Goal: Information Seeking & Learning: Learn about a topic

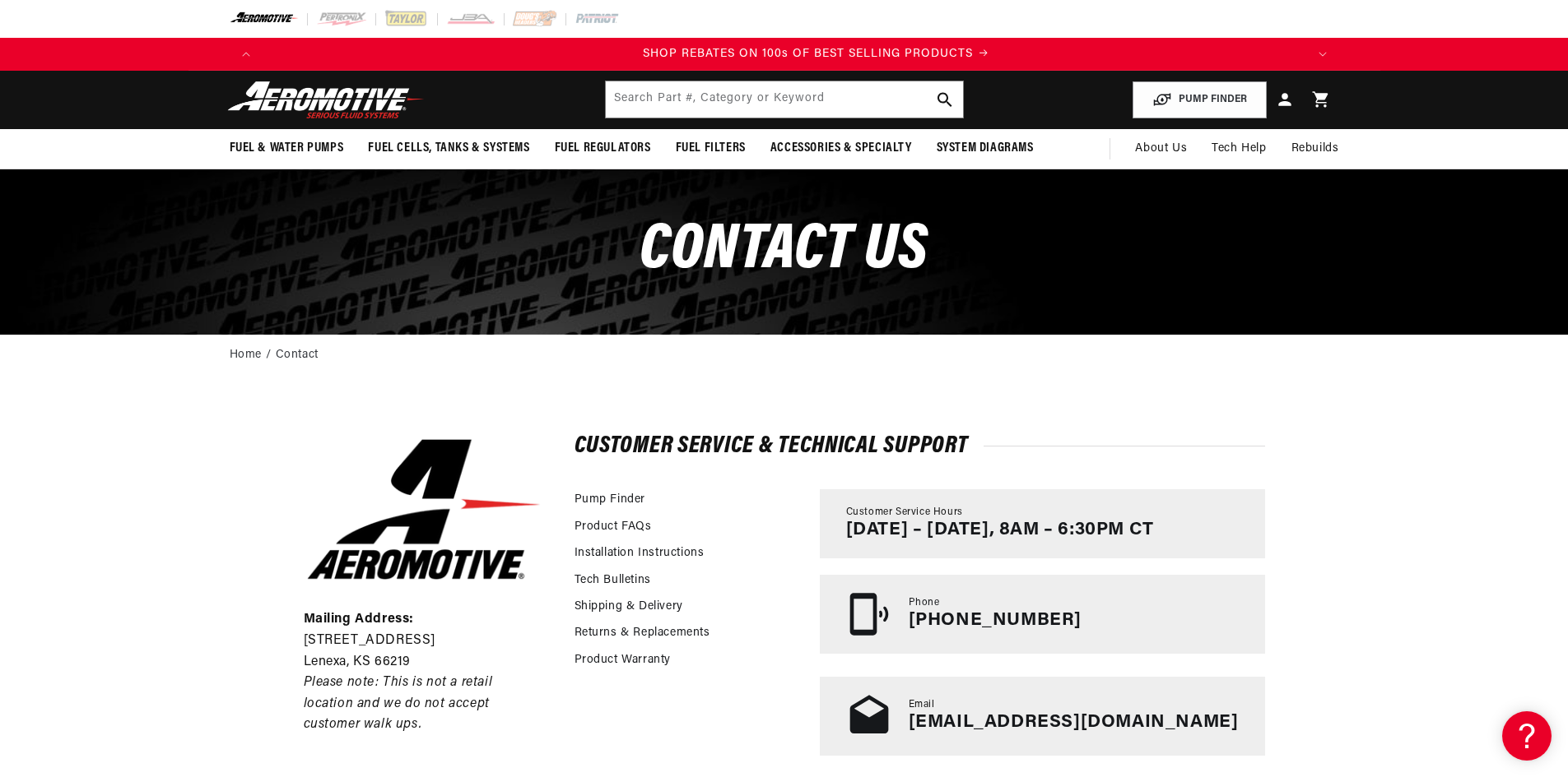
scroll to position [0, 2086]
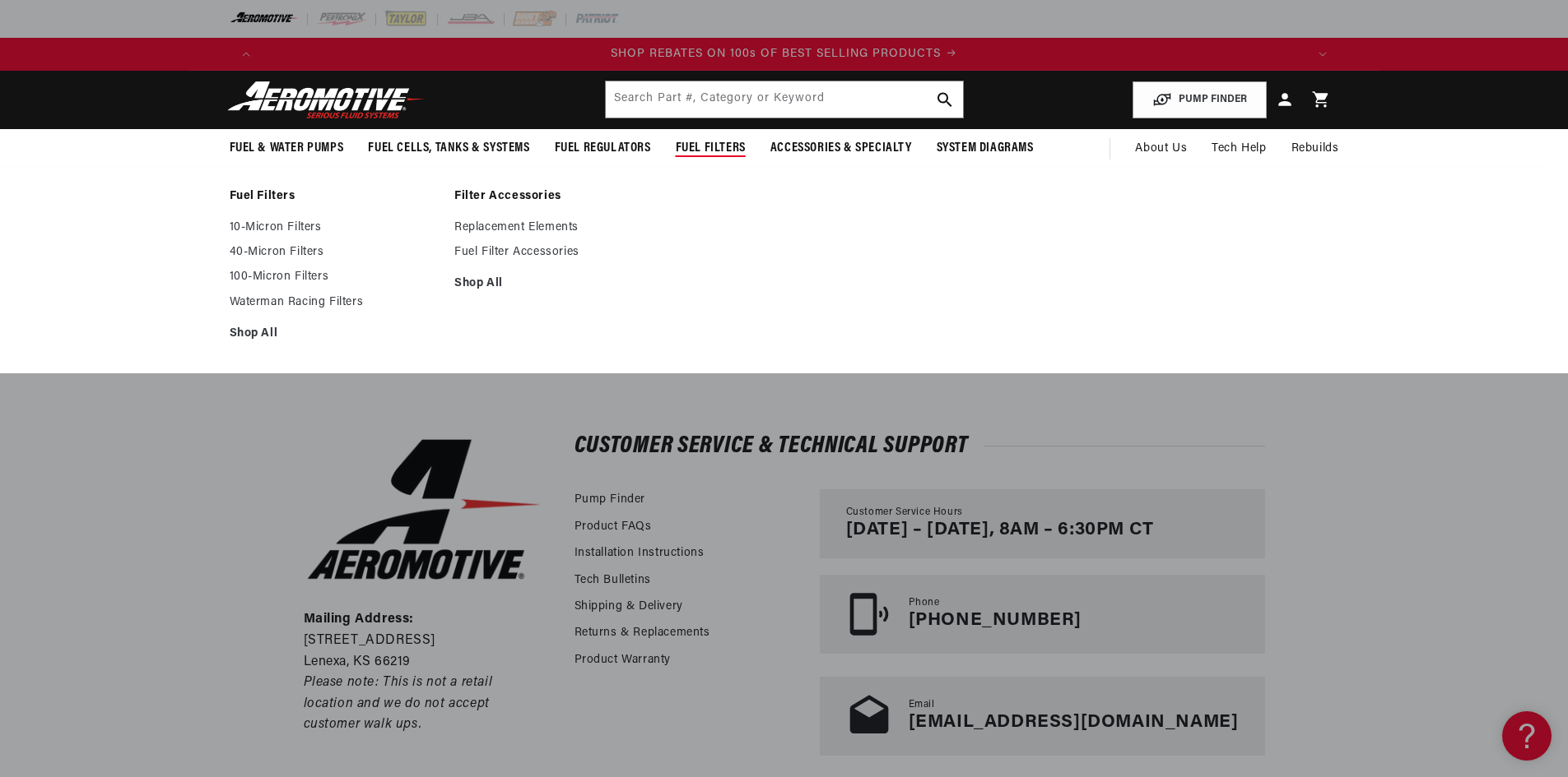
click at [755, 229] on ul "Fuel Filters 10-Micron Filters 40-Micron Filters 100-Micron Filters" at bounding box center [784, 271] width 1191 height 162
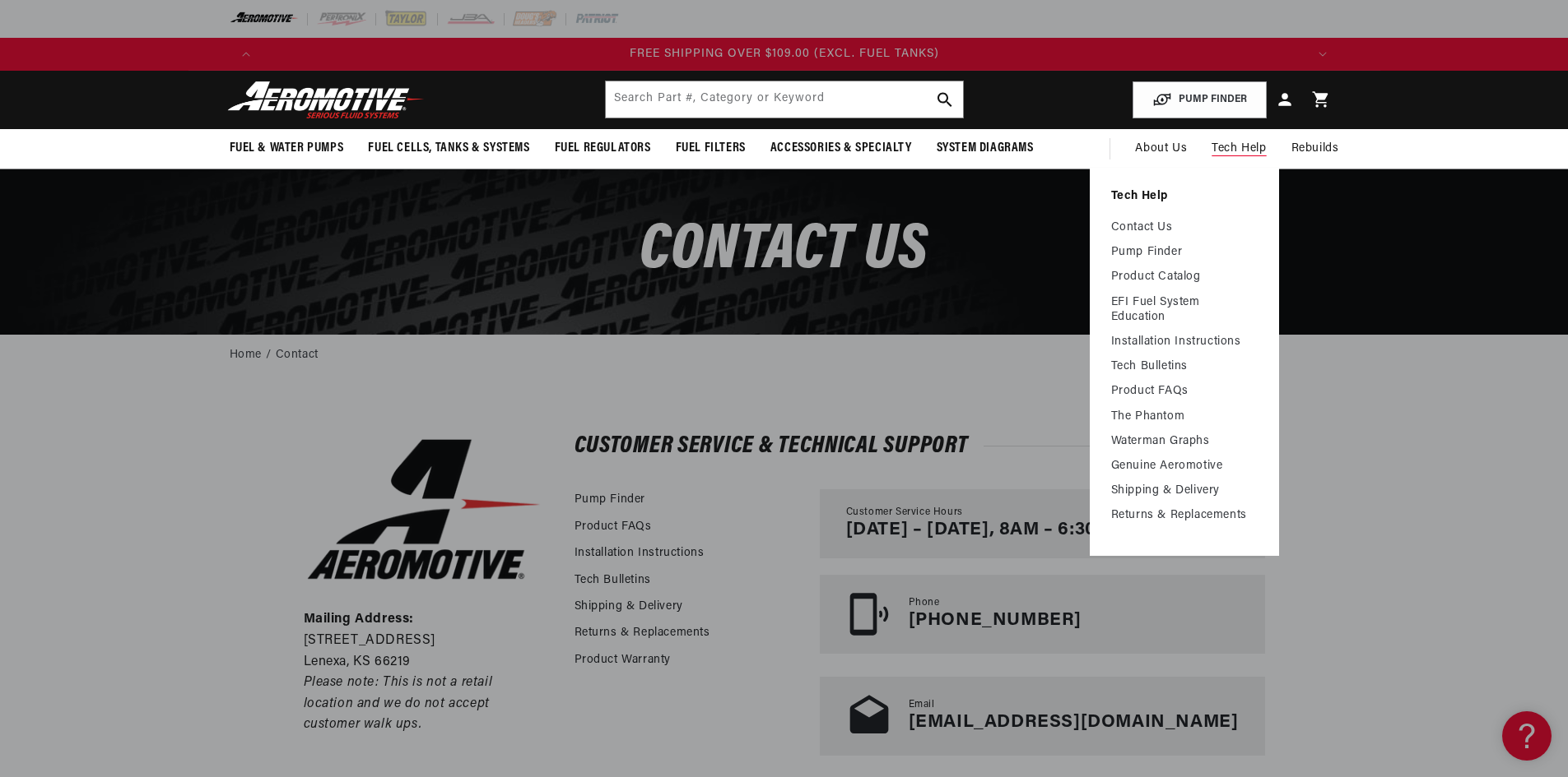
click at [1233, 146] on span "Tech Help" at bounding box center [1238, 148] width 54 height 18
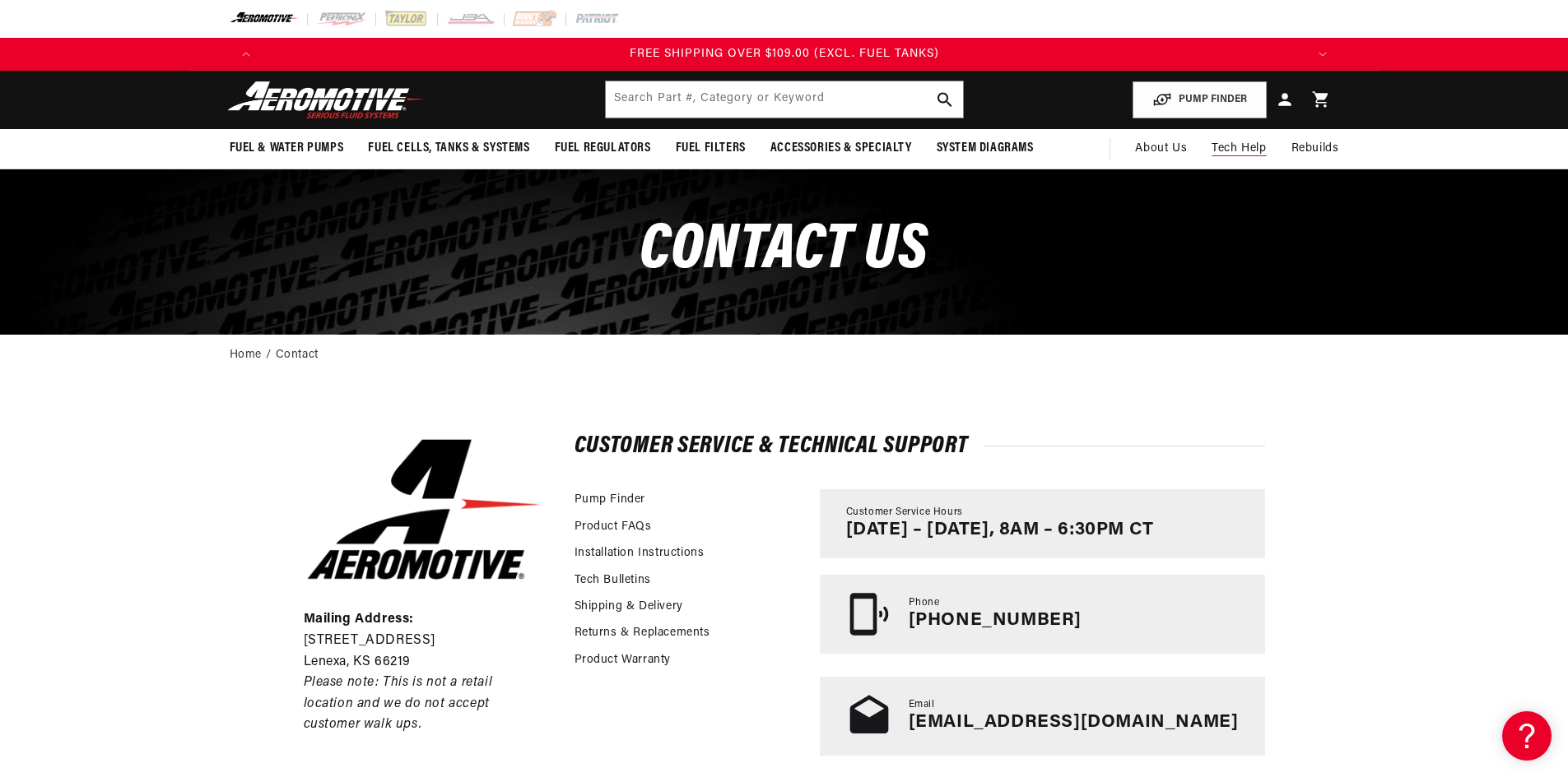
click at [1233, 146] on span "Tech Help" at bounding box center [1238, 148] width 54 height 18
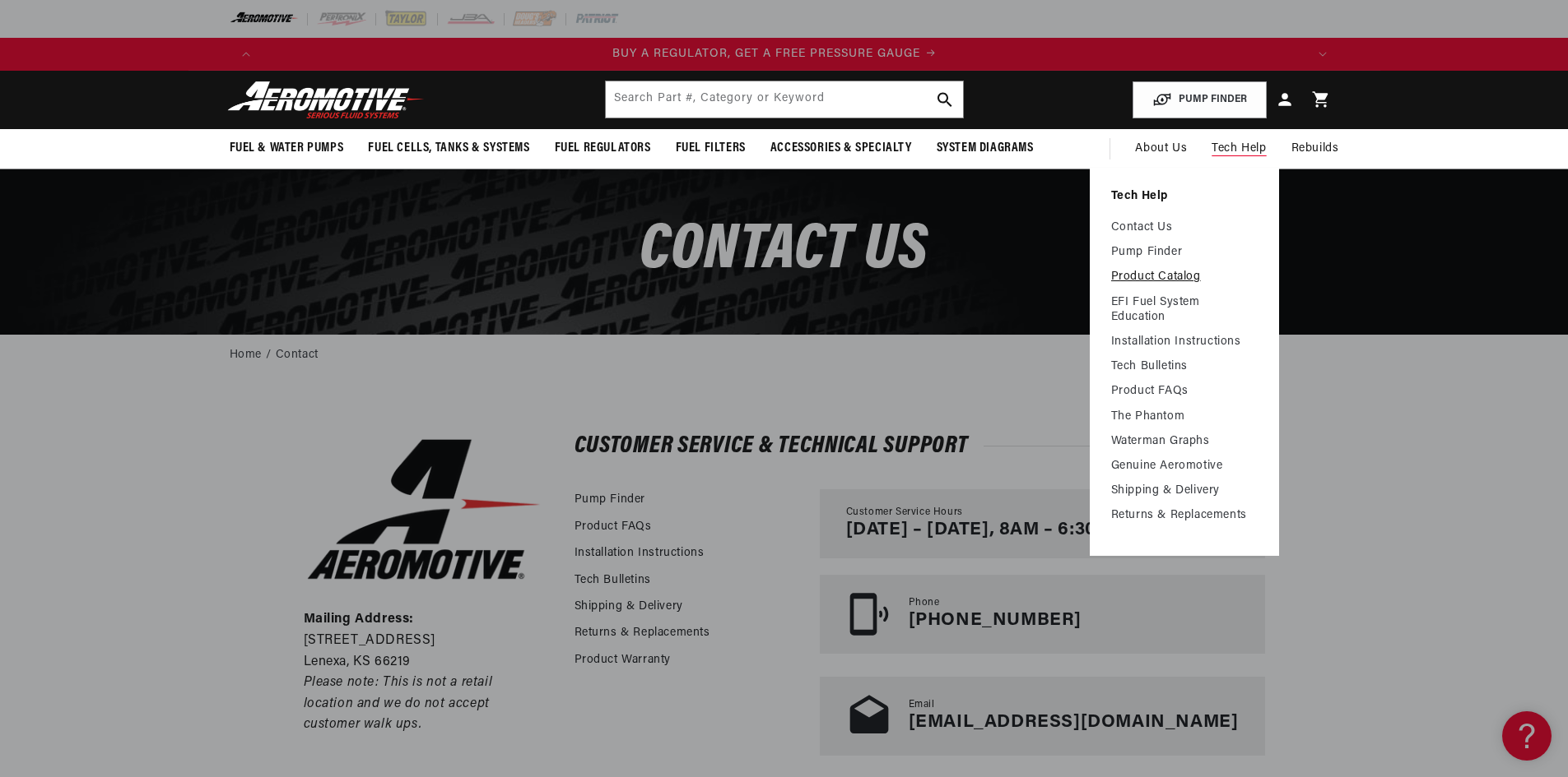
scroll to position [0, 0]
click at [1174, 388] on link "Product FAQs" at bounding box center [1184, 392] width 147 height 15
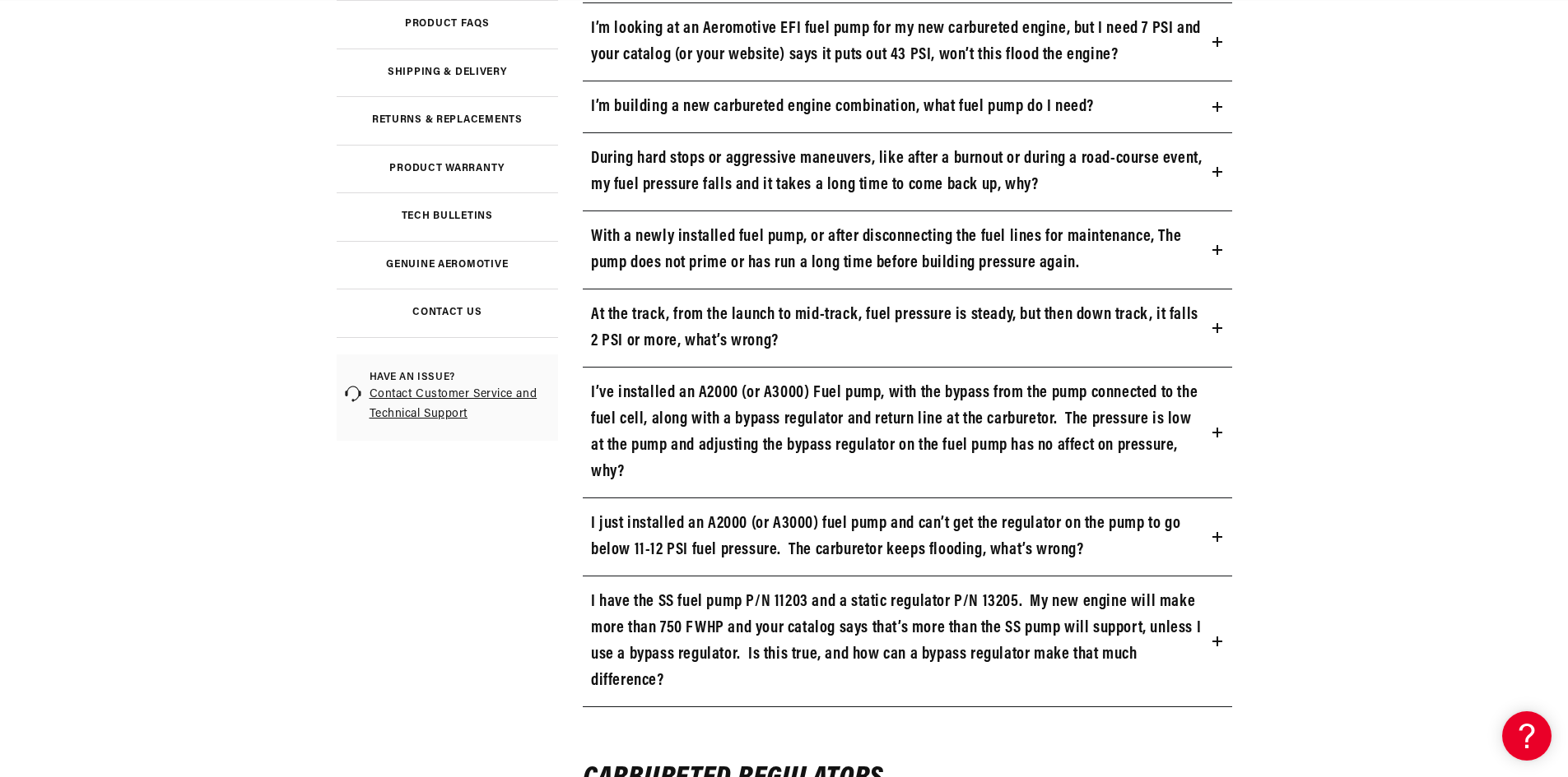
click at [695, 336] on h3 "At the track, from the launch to mid-track, fuel pressure is steady, but then d…" at bounding box center [898, 328] width 615 height 52
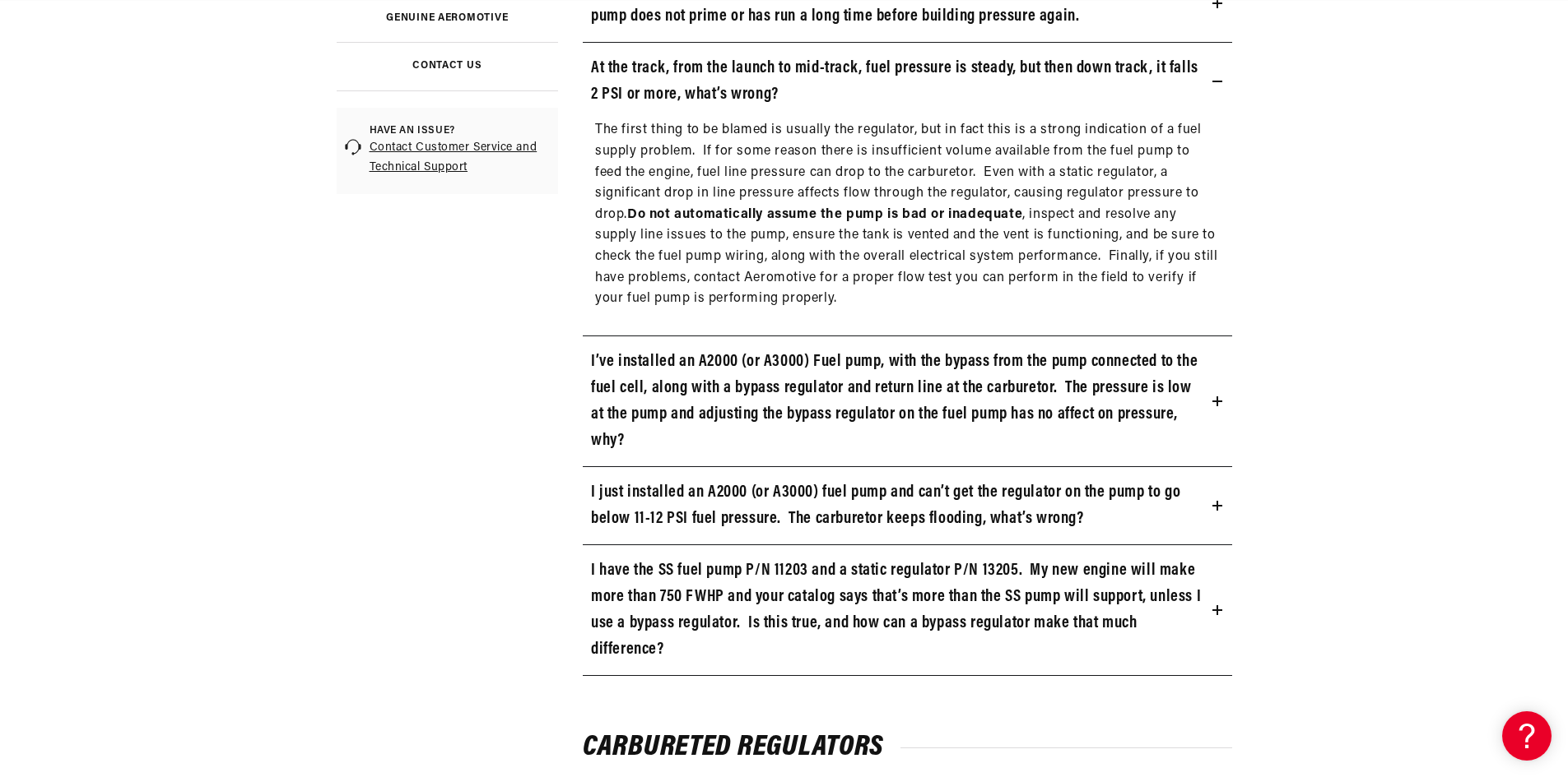
click at [658, 405] on h3 "I’ve installed an A2000 (or A3000) Fuel pump, with the bypass from the pump con…" at bounding box center [898, 401] width 615 height 105
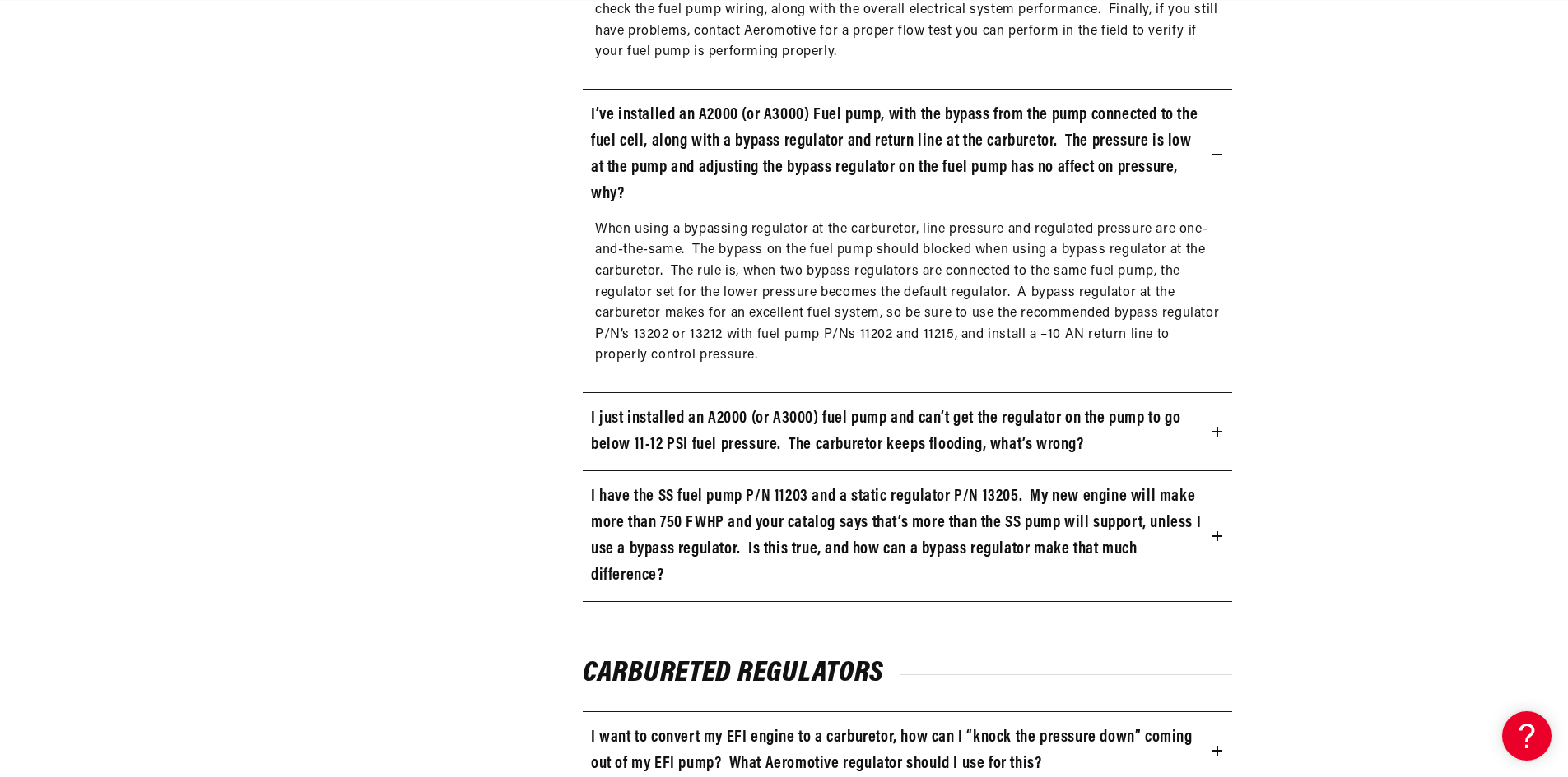
click at [673, 428] on h3 "I just installed an A2000 (or A3000) fuel pump and can’t get the regulator on t…" at bounding box center [898, 431] width 615 height 52
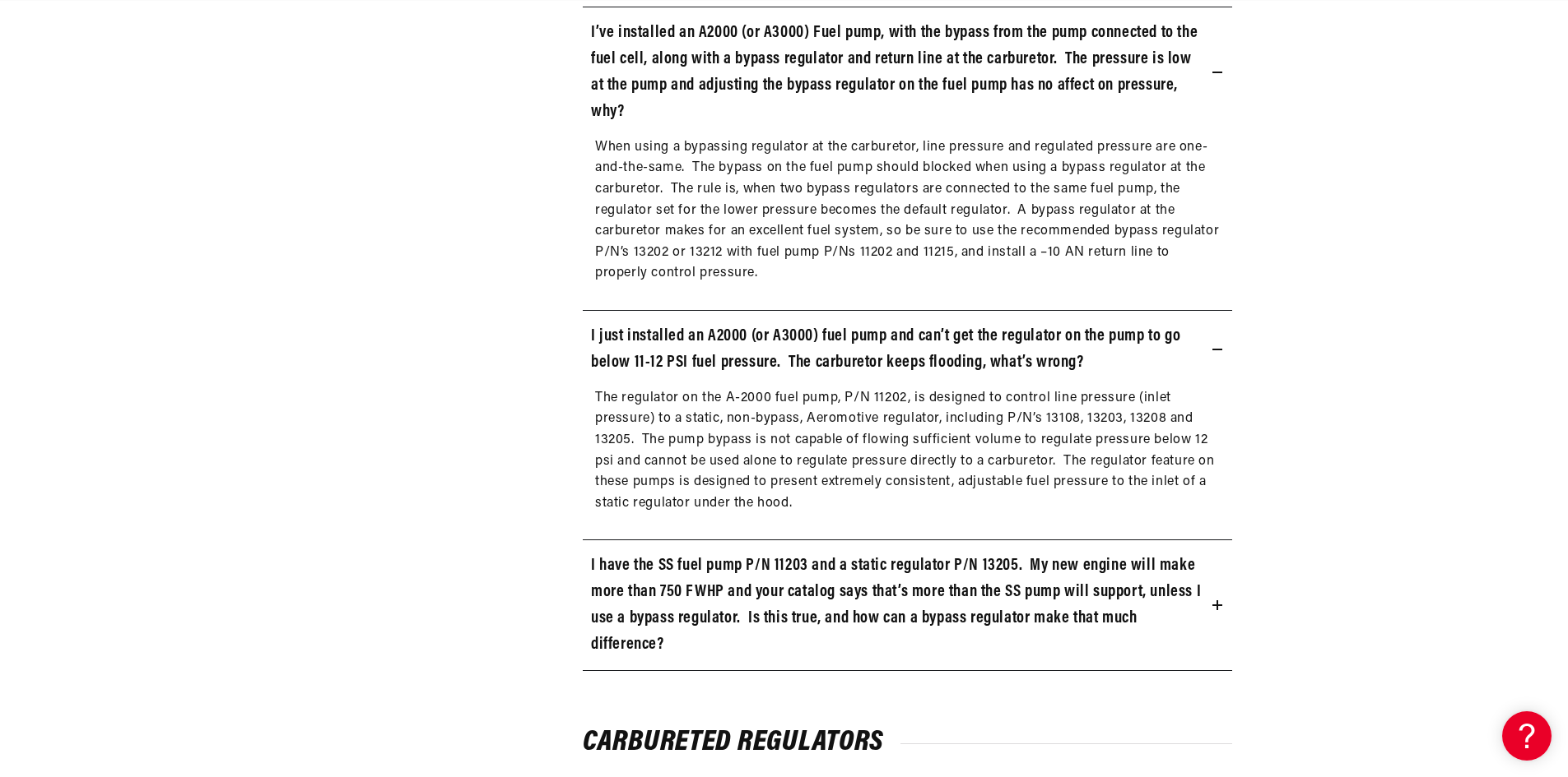
scroll to position [1069, 0]
